Goal: Information Seeking & Learning: Understand process/instructions

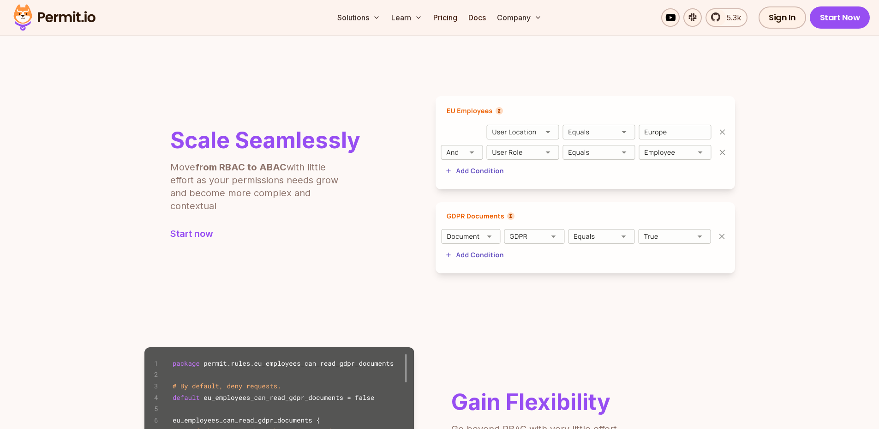
scroll to position [313, 0]
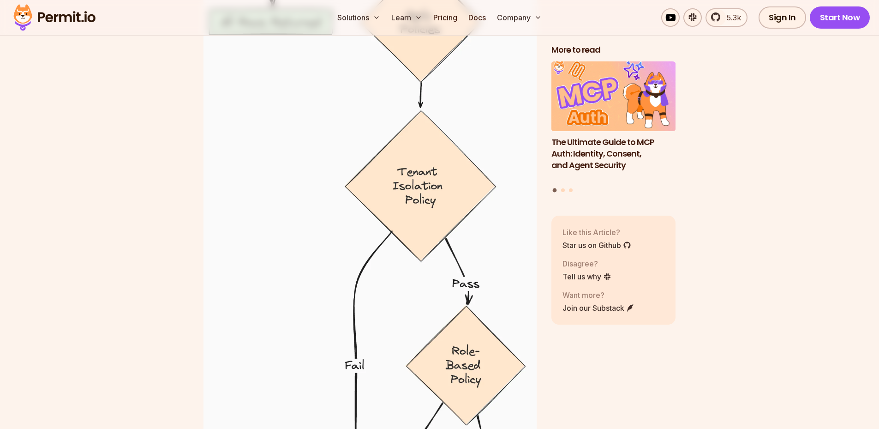
scroll to position [5264, 0]
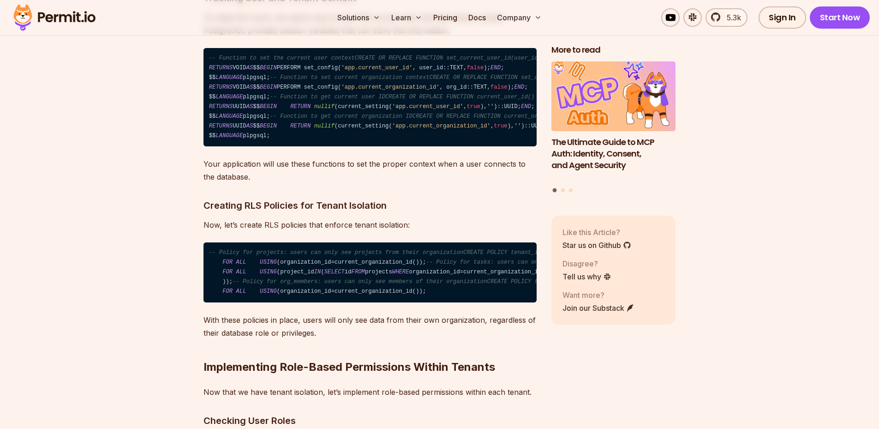
scroll to position [4756, 0]
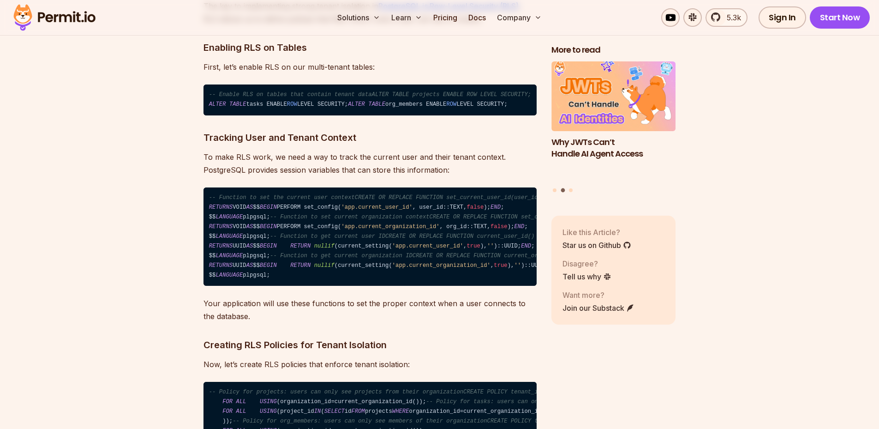
click at [286, 115] on code "-- Enable RLS on tables that contain tenant dataALTER TABLE projects ENABLE ROW…" at bounding box center [370, 99] width 333 height 31
drag, startPoint x: 205, startPoint y: 270, endPoint x: 408, endPoint y: 269, distance: 202.6
click at [408, 115] on code "-- Enable RLS on tables that contain tenant dataALTER TABLE projects ENABLE ROW…" at bounding box center [370, 99] width 333 height 31
copy code "ALTER TABLE tasks ENABLE ROW LEVEL SECURITY;"
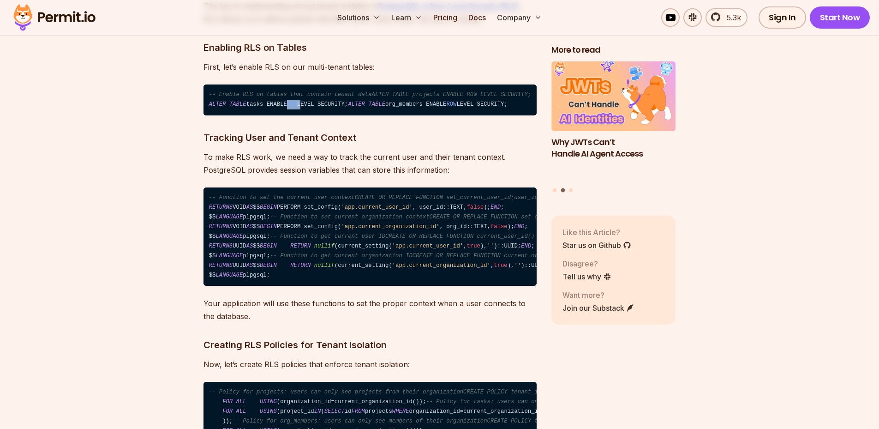
click at [300, 115] on code "-- Enable RLS on tables that contain tenant dataALTER TABLE projects ENABLE ROW…" at bounding box center [370, 99] width 333 height 31
click at [292, 108] on span "ROW" at bounding box center [292, 104] width 10 height 6
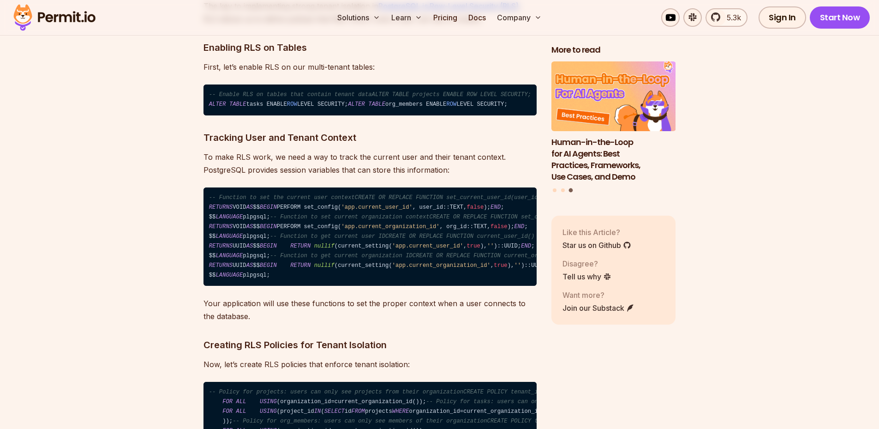
drag, startPoint x: 283, startPoint y: 268, endPoint x: 354, endPoint y: 266, distance: 70.2
click at [350, 115] on code "-- Enable RLS on tables that contain tenant dataALTER TABLE projects ENABLE ROW…" at bounding box center [370, 99] width 333 height 31
copy code "ROW LEVEL SECURITY;"
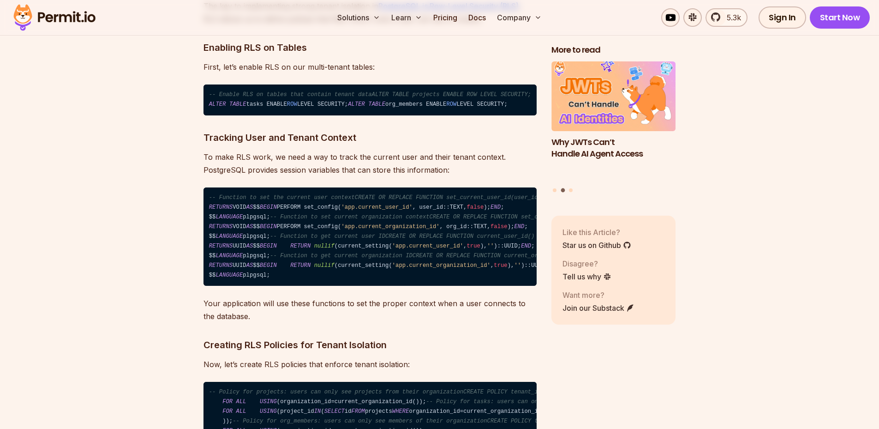
click at [216, 108] on span "ALTER" at bounding box center [217, 104] width 17 height 6
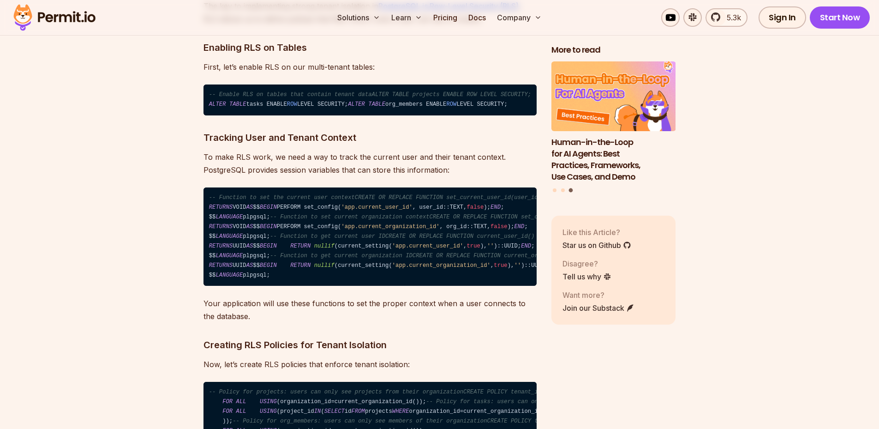
drag, startPoint x: 206, startPoint y: 266, endPoint x: 368, endPoint y: 270, distance: 161.6
click at [368, 115] on code "-- Enable RLS on tables that contain tenant dataALTER TABLE projects ENABLE ROW…" at bounding box center [370, 99] width 333 height 31
copy code "ALTER TABLE tasks ENABLE ROW LEVEL SECURITY;"
